Goal: Transaction & Acquisition: Purchase product/service

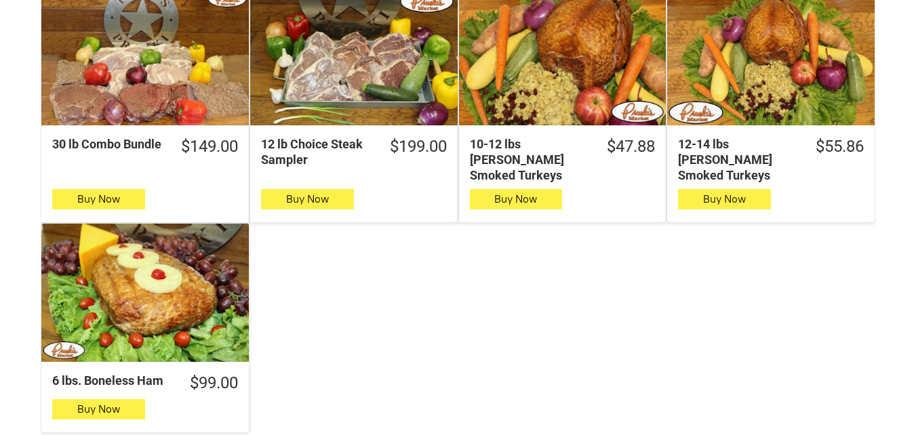
scroll to position [1492, 0]
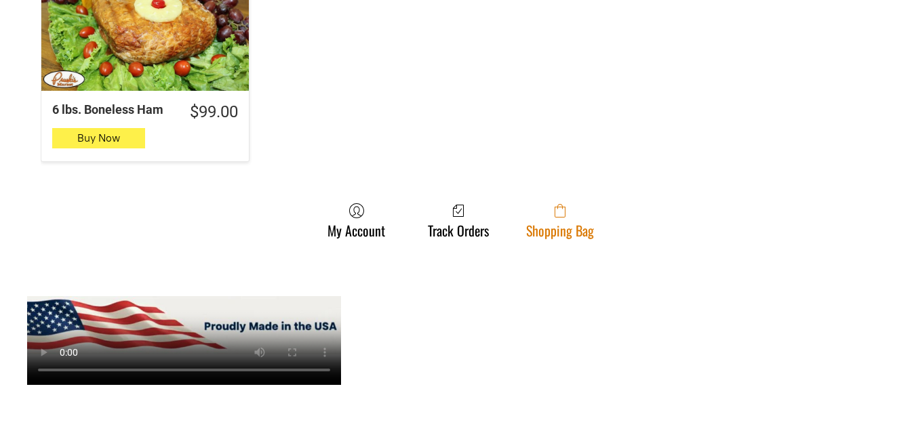
click at [543, 208] on link "Shopping Bag" at bounding box center [559, 221] width 81 height 36
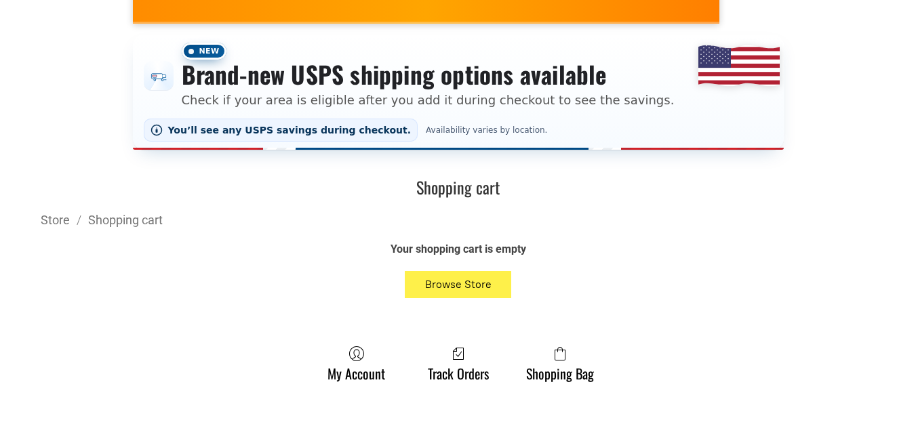
scroll to position [271, 0]
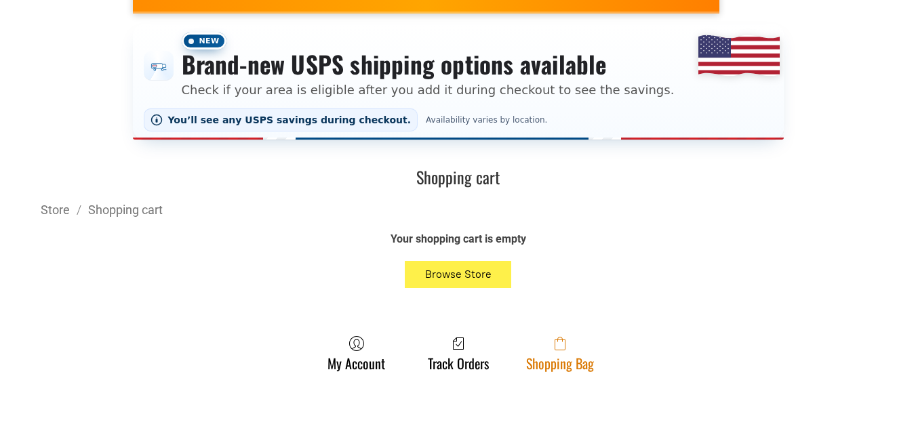
click at [572, 370] on link "Shopping Bag" at bounding box center [559, 354] width 81 height 36
click at [555, 359] on link "Shopping Bag" at bounding box center [559, 354] width 81 height 36
